Goal: Information Seeking & Learning: Learn about a topic

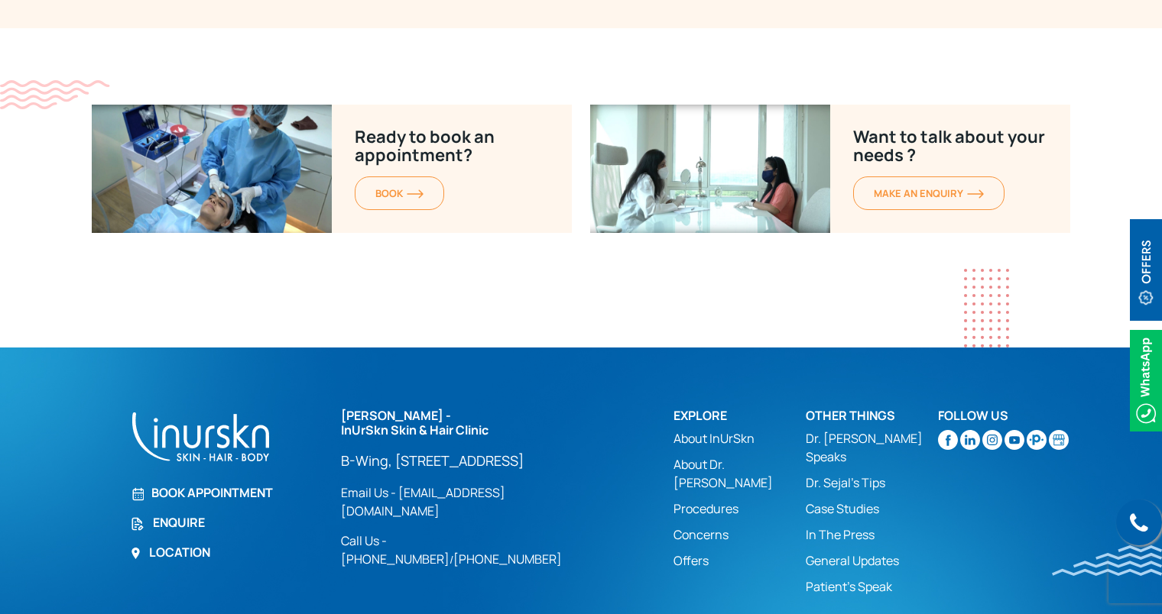
scroll to position [2166, 0]
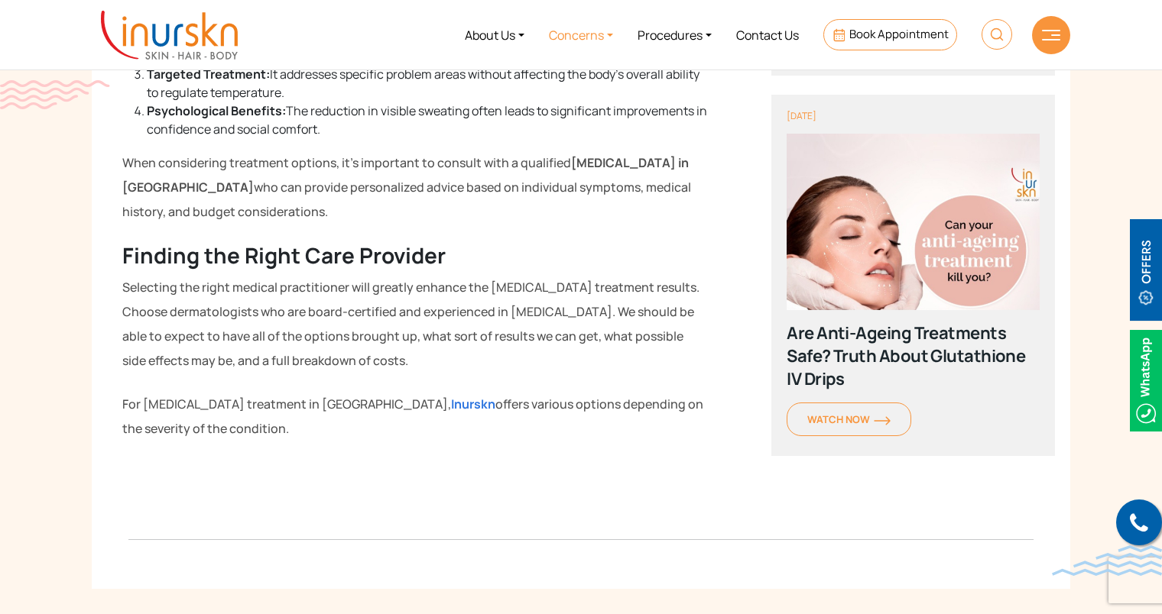
click at [562, 34] on link "Concerns" at bounding box center [580, 34] width 89 height 57
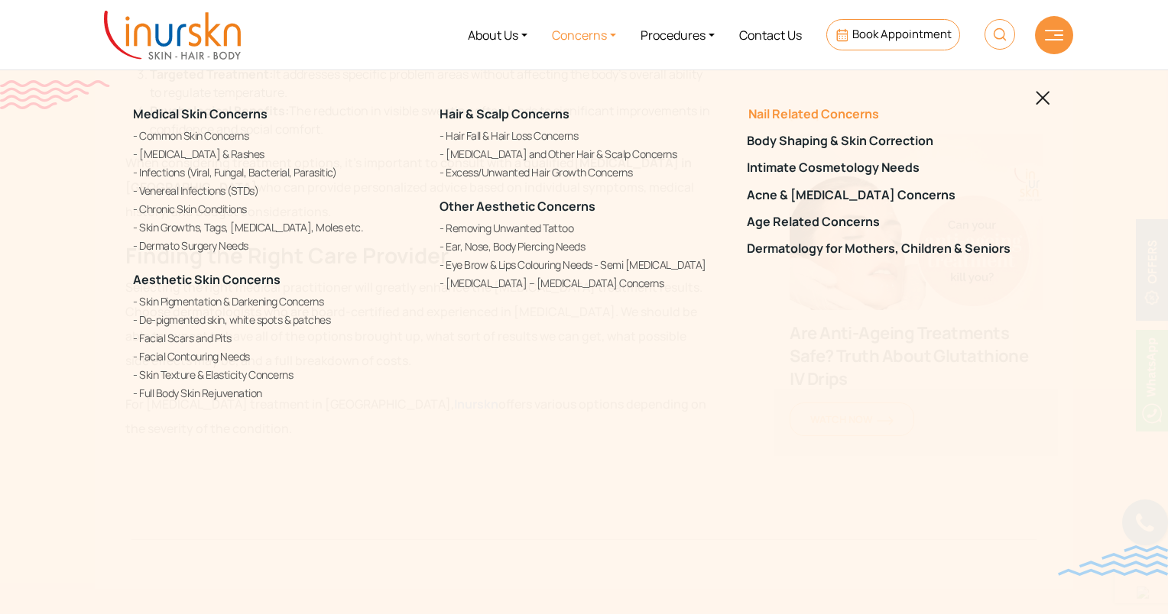
click at [793, 118] on link "Nail Related Concerns" at bounding box center [891, 114] width 288 height 15
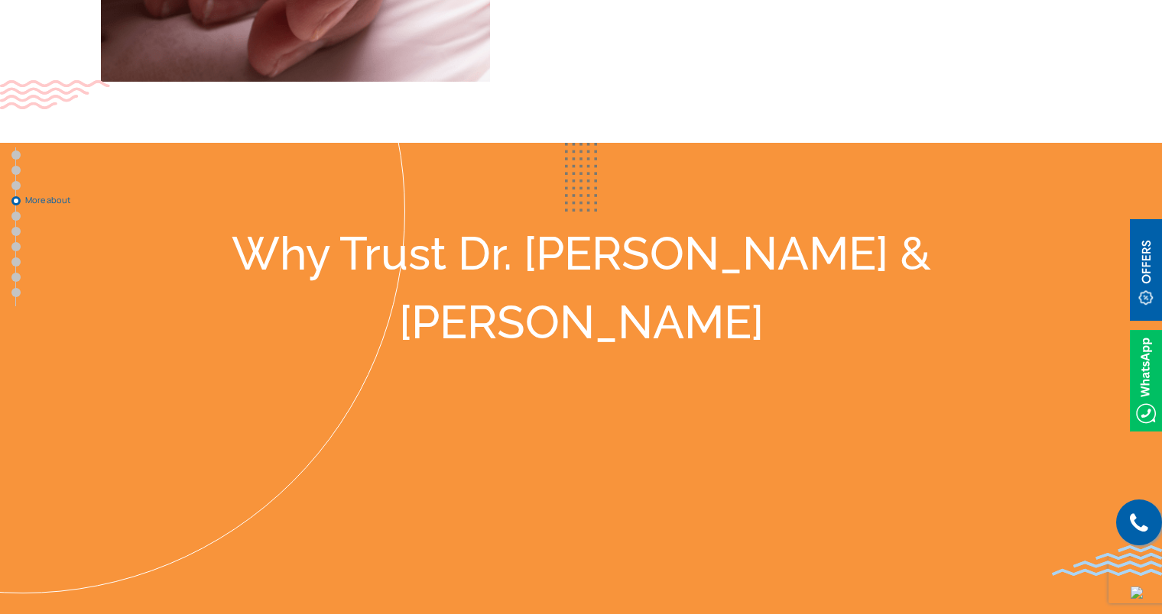
scroll to position [2802, 0]
